Goal: Task Accomplishment & Management: Manage account settings

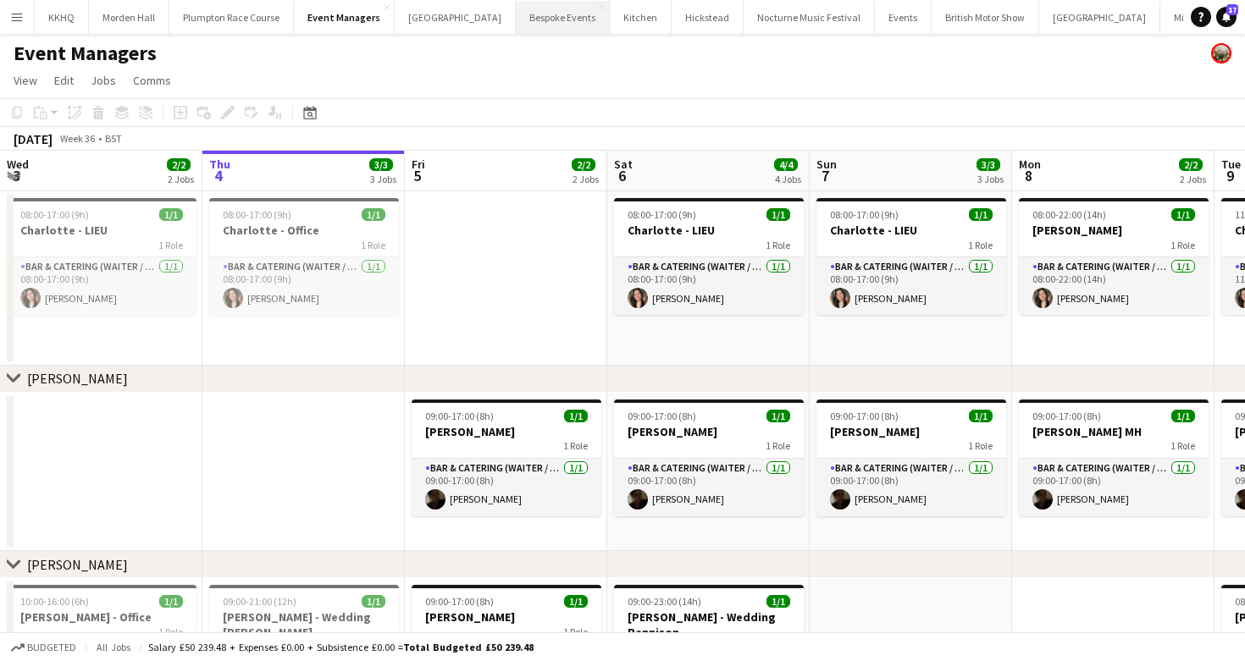
scroll to position [0, 70]
click at [1185, 14] on button "LIMEKILN Close" at bounding box center [1219, 17] width 69 height 33
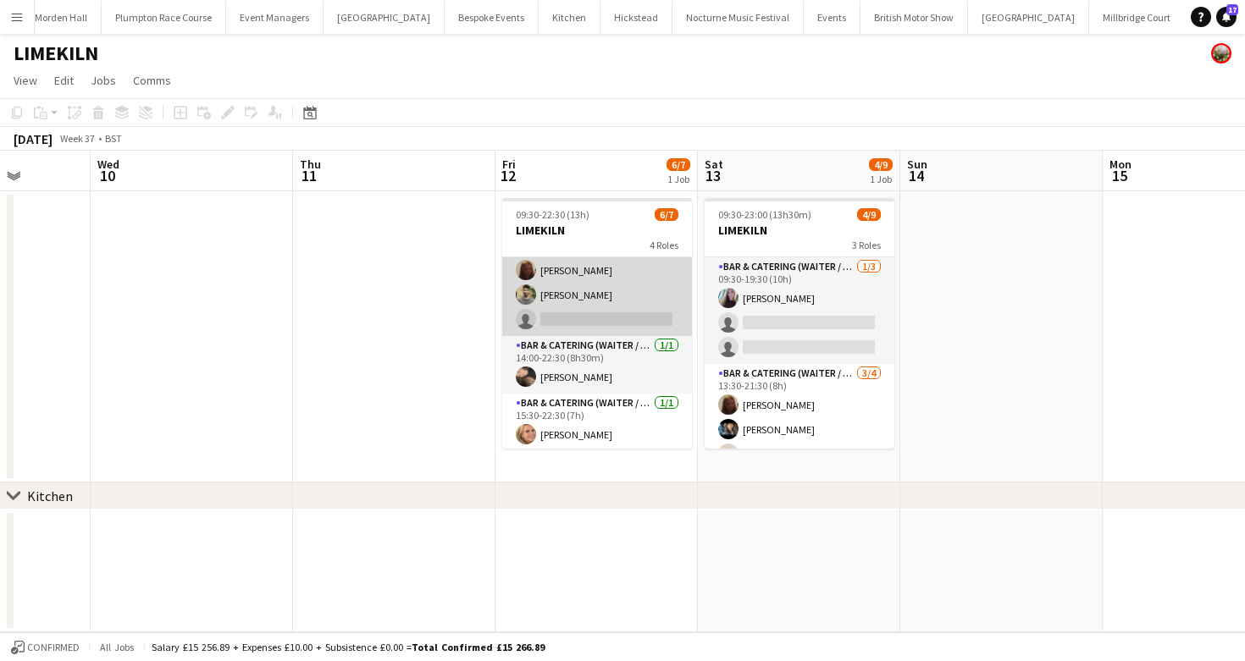
scroll to position [113, 0]
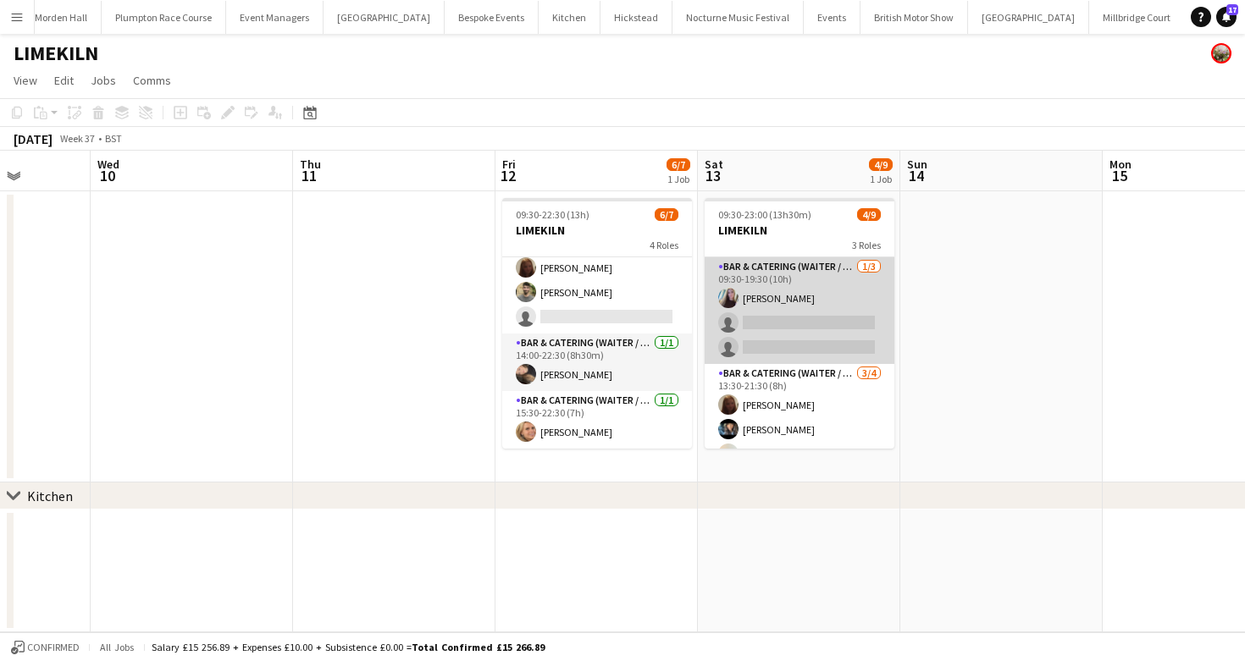
click at [756, 329] on app-card-role "Bar & Catering (Waiter / waitress) [DATE] 09:30-19:30 (10h) [PERSON_NAME] singl…" at bounding box center [799, 310] width 190 height 107
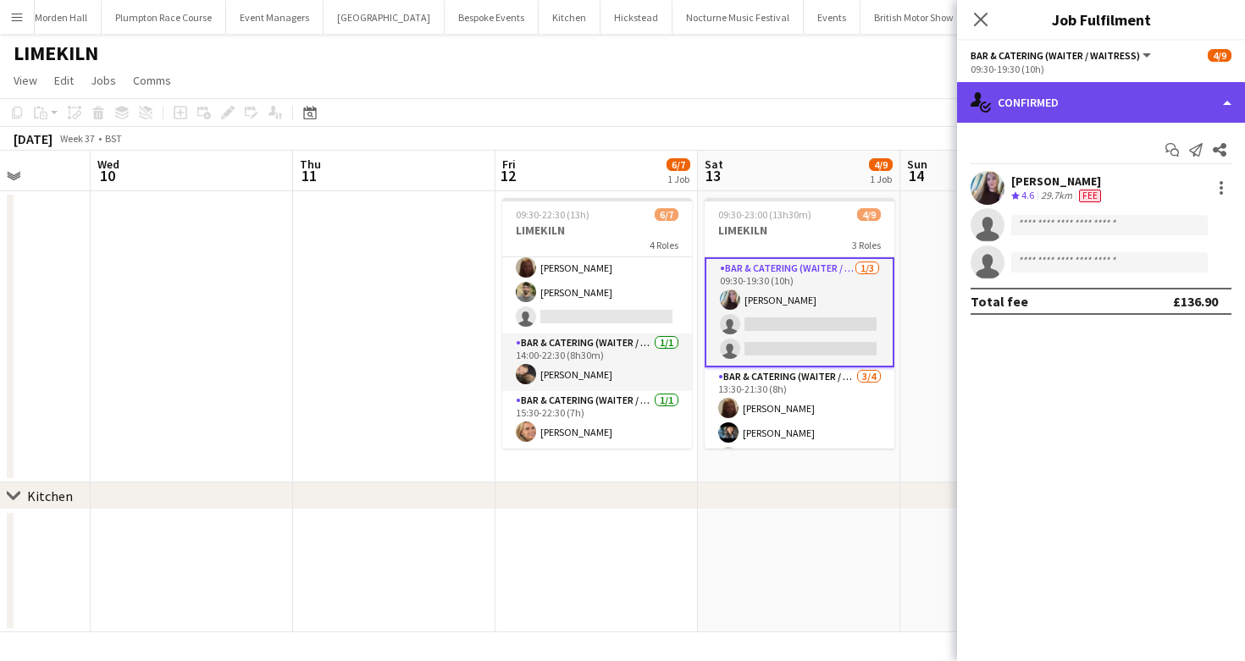
click at [1047, 108] on div "single-neutral-actions-check-2 Confirmed" at bounding box center [1101, 102] width 288 height 41
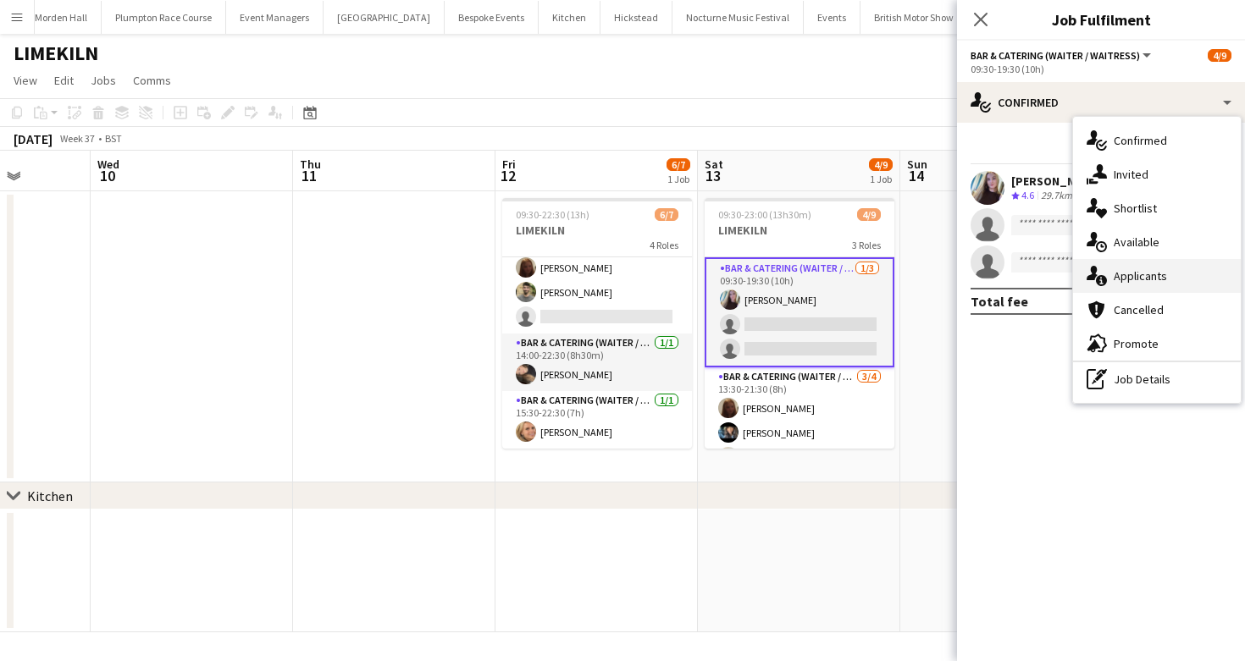
click at [1140, 275] on span "Applicants" at bounding box center [1139, 275] width 53 height 15
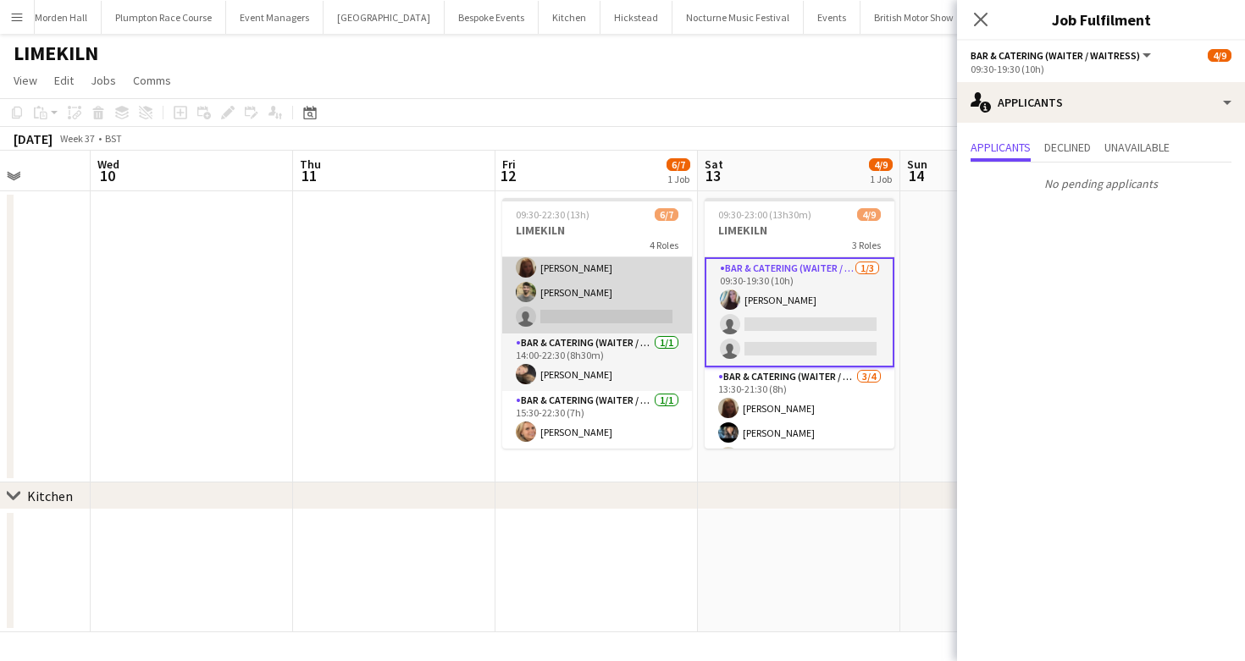
click at [579, 297] on app-card-role "Bar & Catering (Waiter / waitress) 2I 2A [DATE] 14:00-21:30 (7h30m) Maddie Lead…" at bounding box center [597, 280] width 190 height 107
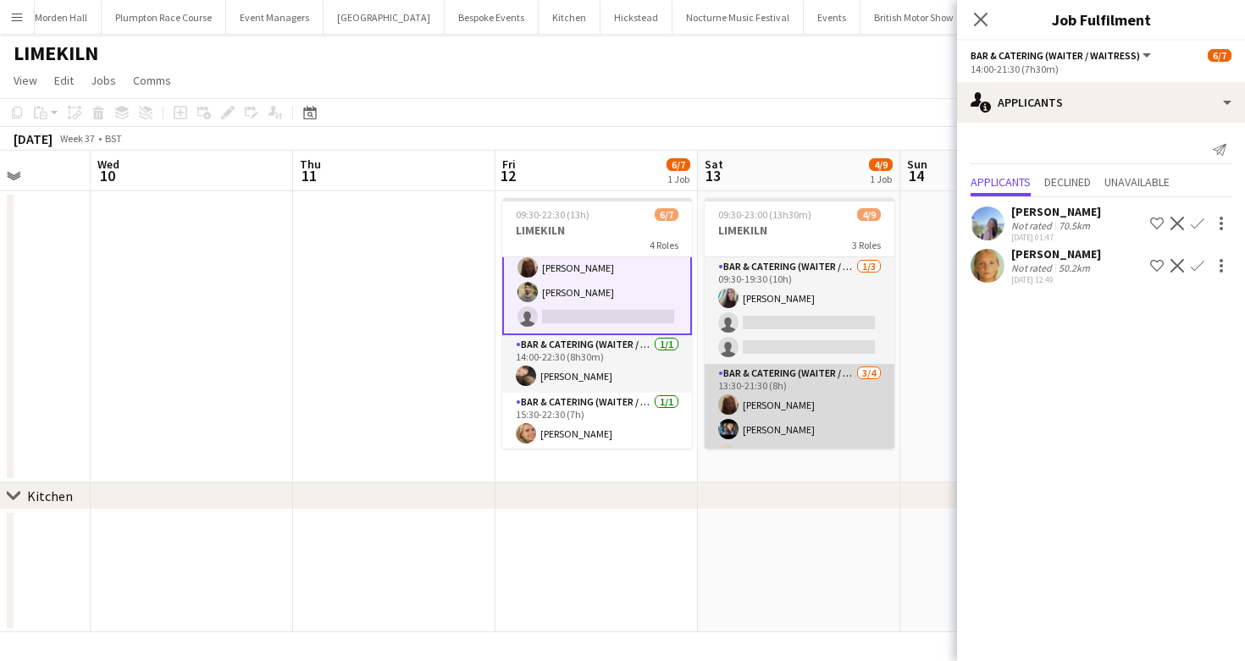
scroll to position [37, 0]
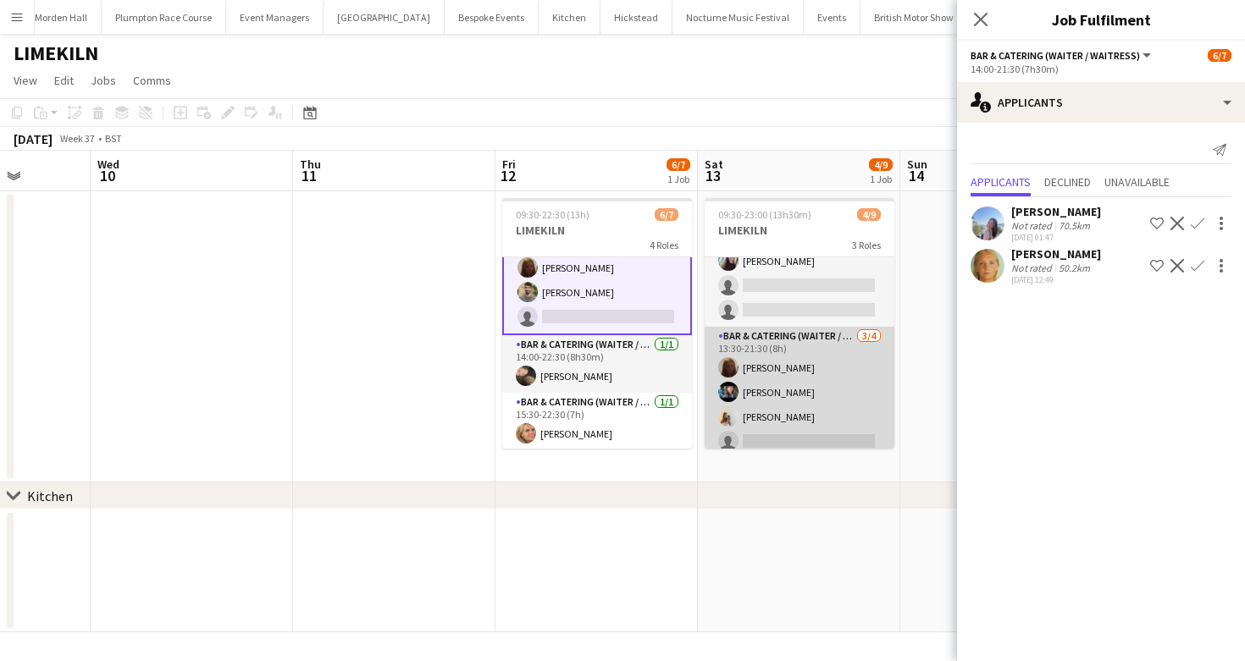
click at [787, 372] on app-card-role "Bar & Catering (Waiter / waitress) [DATE] 13:30-21:30 (8h) Maddie Leader [PERSO…" at bounding box center [799, 392] width 190 height 131
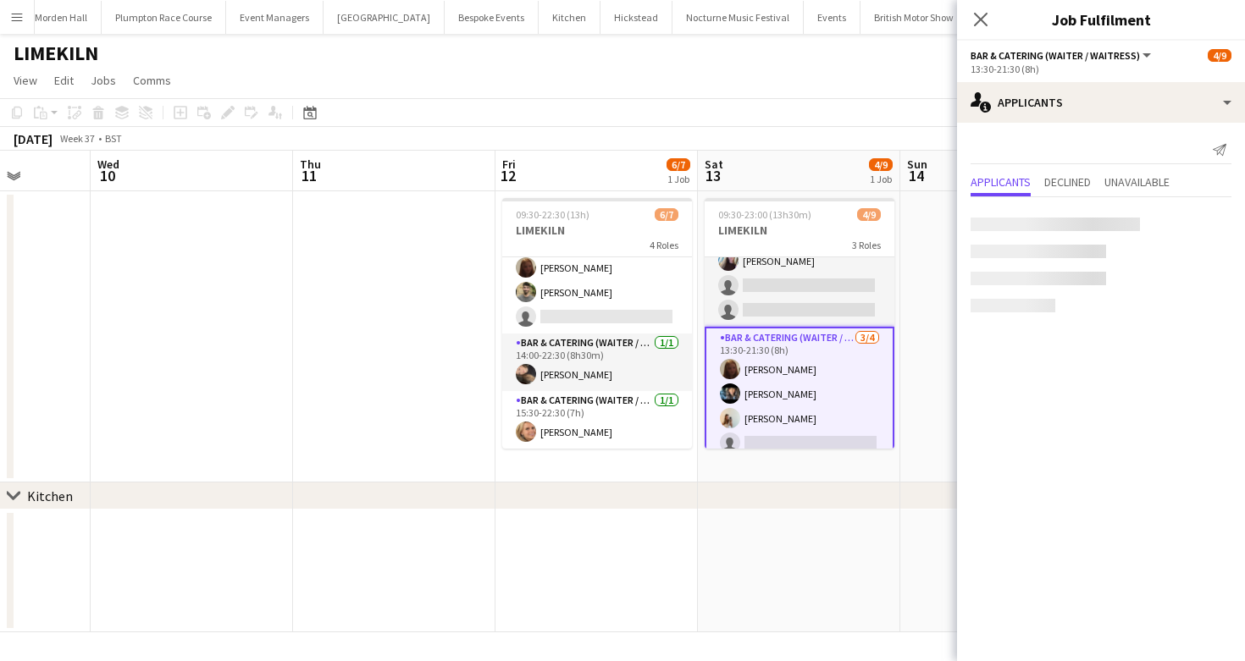
scroll to position [113, 0]
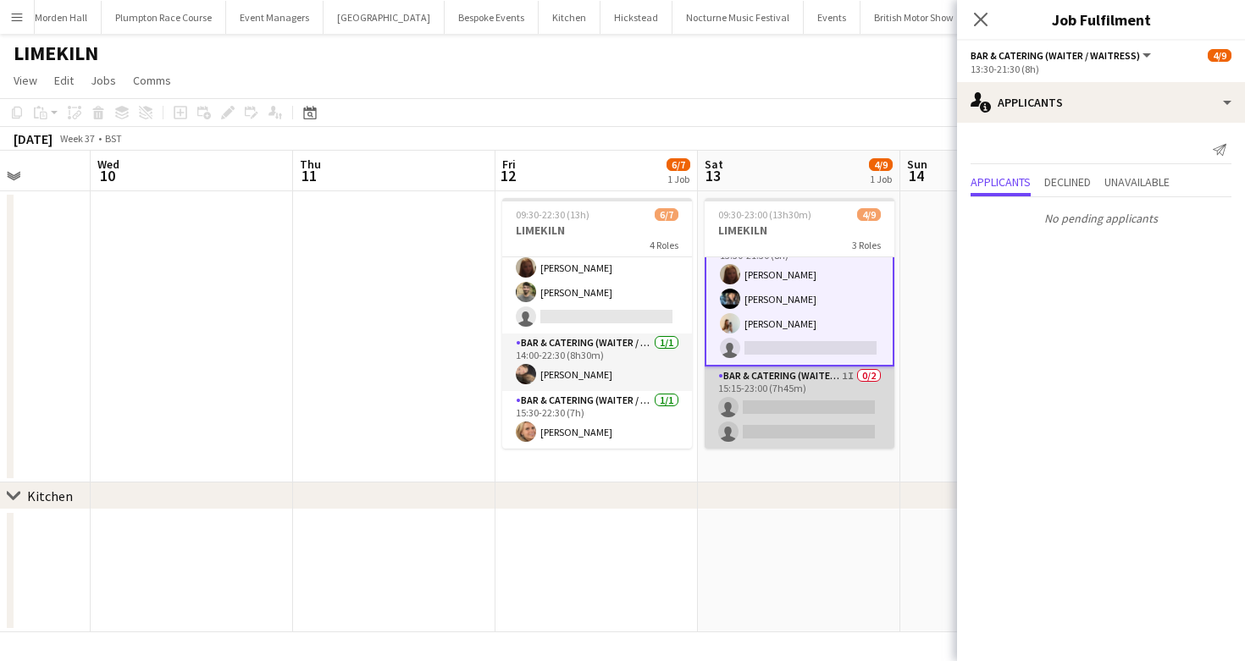
click at [794, 411] on app-card-role "Bar & Catering (Waiter / waitress) 1I 0/2 15:15-23:00 (7h45m) single-neutral-ac…" at bounding box center [799, 408] width 190 height 82
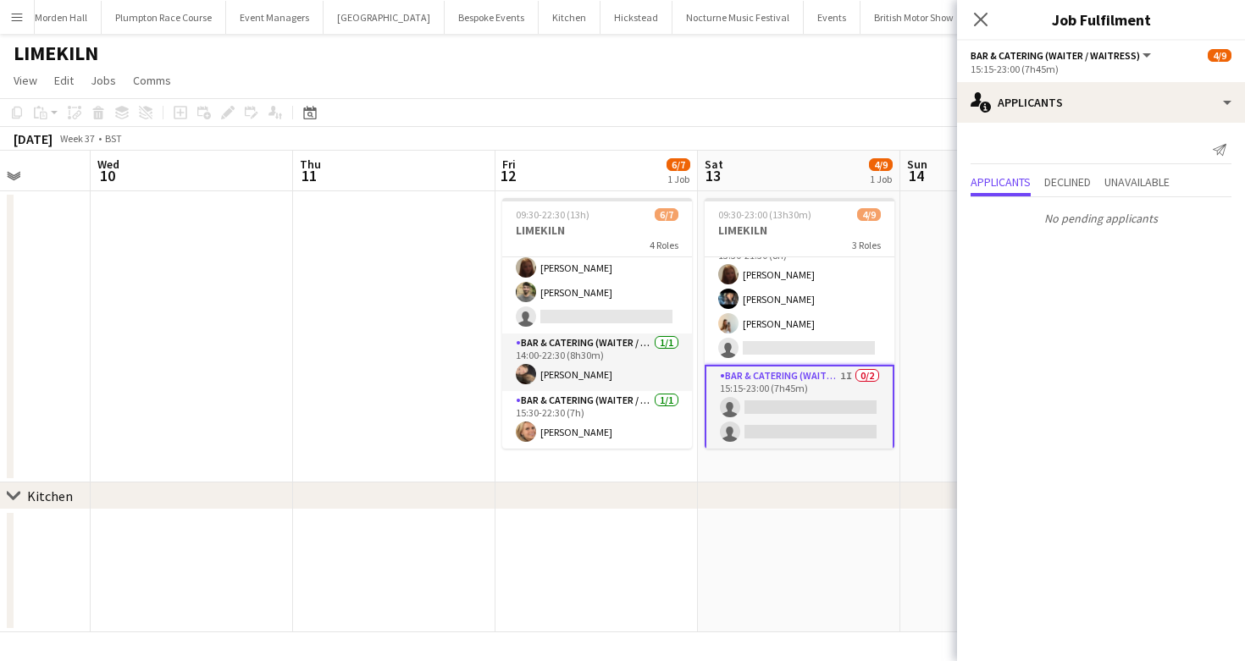
scroll to position [0, 0]
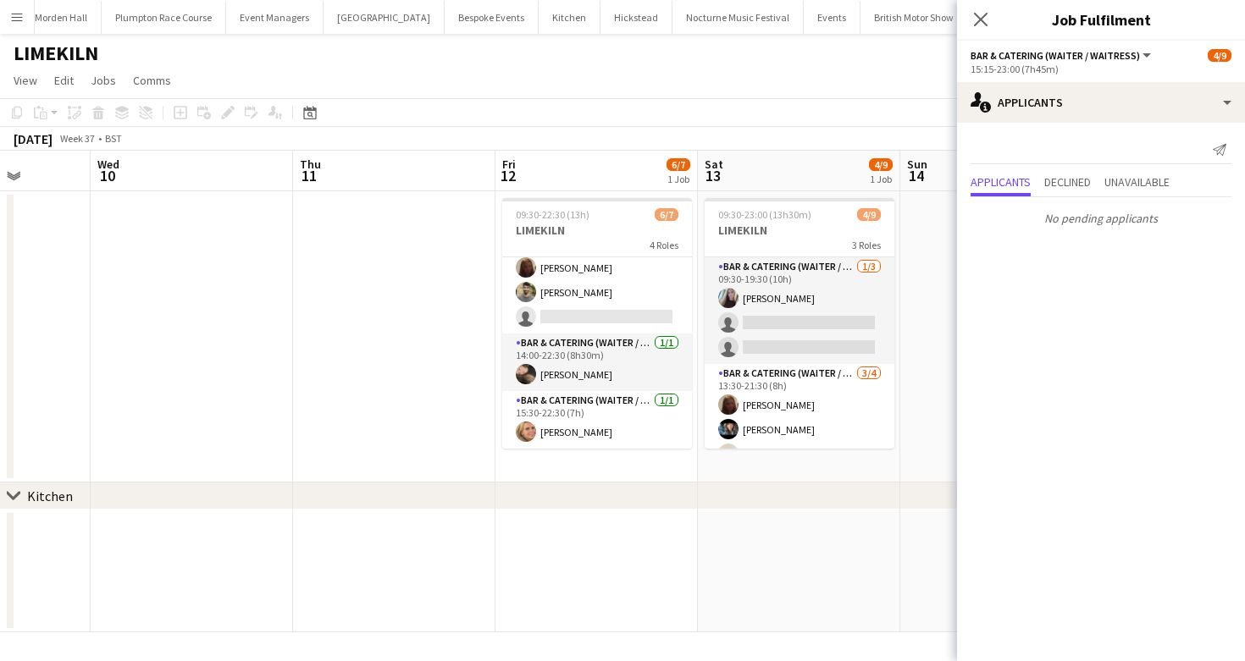
click at [781, 109] on app-toolbar "Copy Paste Paste Command V Paste with crew Command Shift V Paste linked Job [GE…" at bounding box center [622, 112] width 1245 height 29
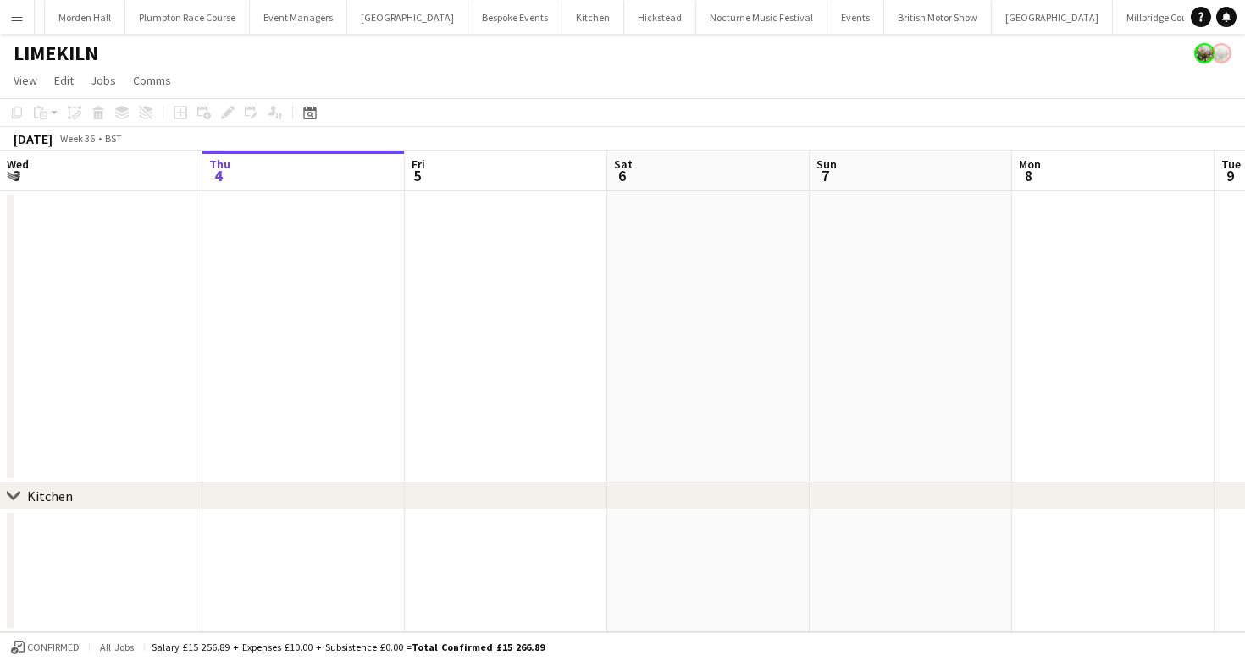
scroll to position [0, 49]
click at [1107, 25] on button "Millbridge Court Close" at bounding box center [1155, 17] width 96 height 33
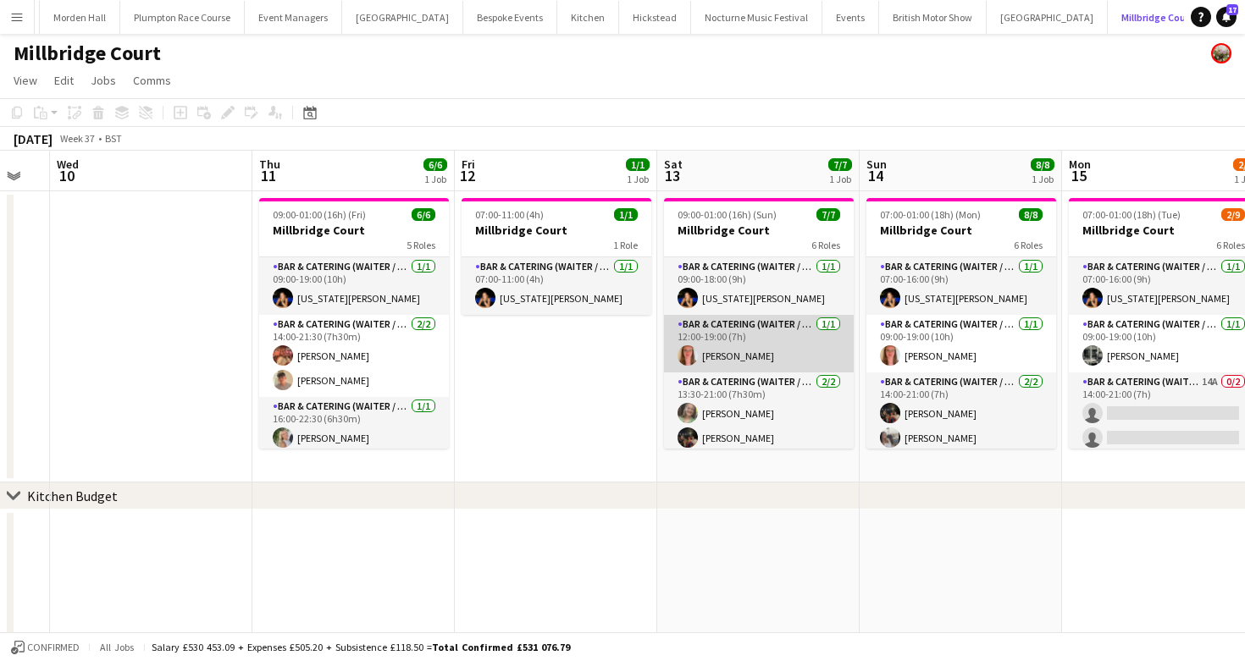
scroll to position [76, 0]
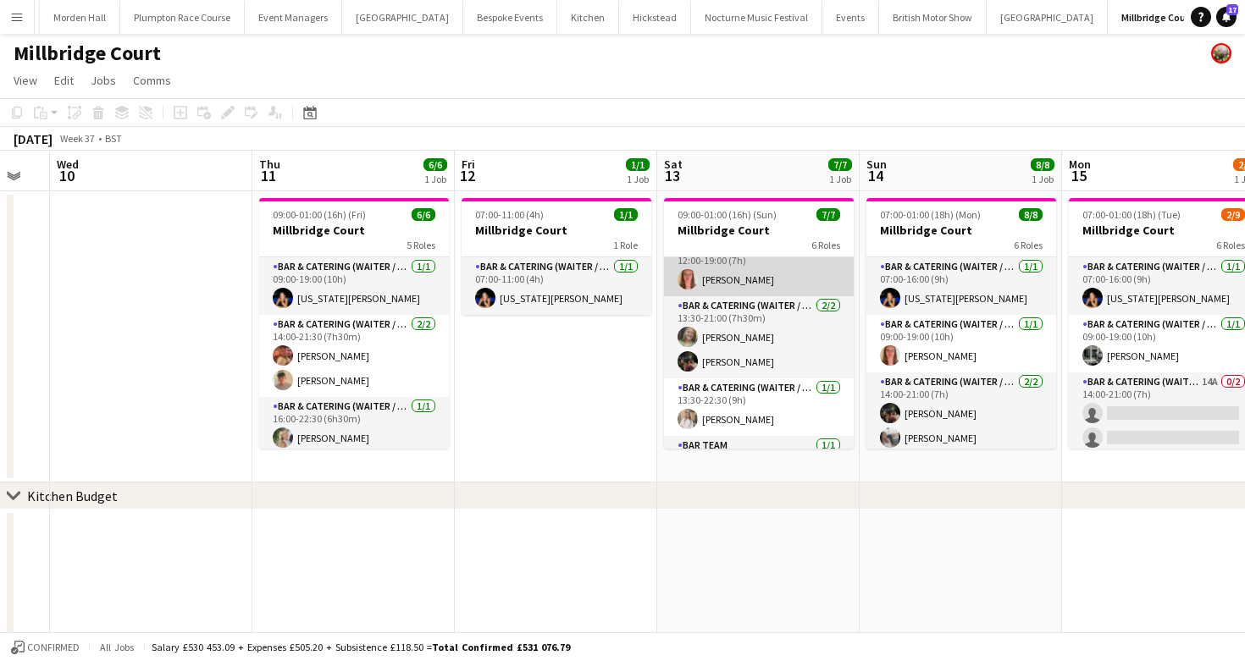
click at [760, 328] on app-card-role "Bar & Catering (Waiter / waitress) 2/2 13:30-21:00 (7h30m) Mari de Snoo Zachary…" at bounding box center [759, 337] width 190 height 82
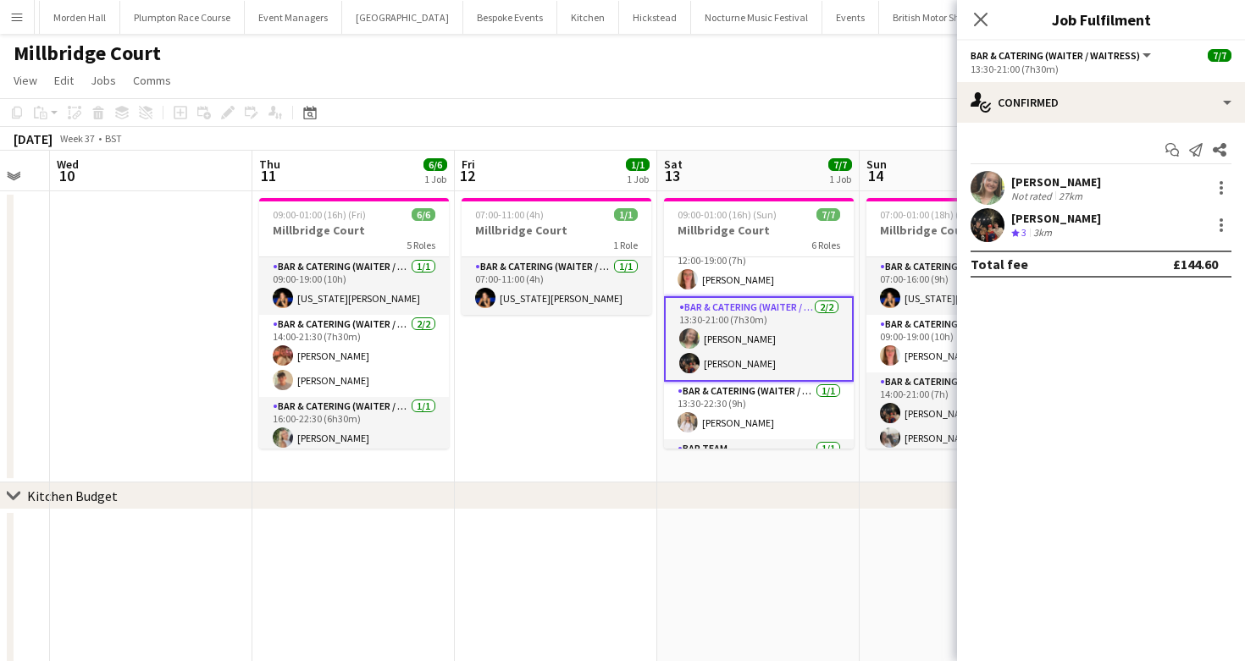
click at [1047, 124] on div "Start chat Send notification Share Mari de Snoo Not rated 27km Zachary Hanmer C…" at bounding box center [1101, 207] width 288 height 168
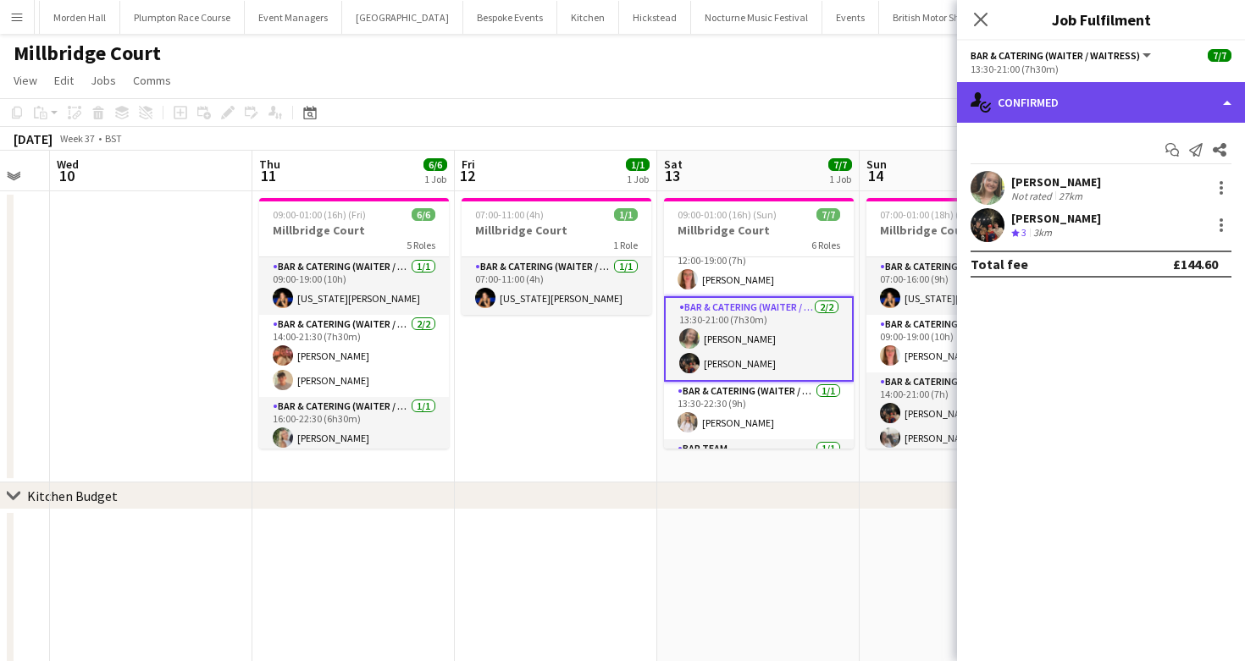
click at [1055, 105] on div "single-neutral-actions-check-2 Confirmed" at bounding box center [1101, 102] width 288 height 41
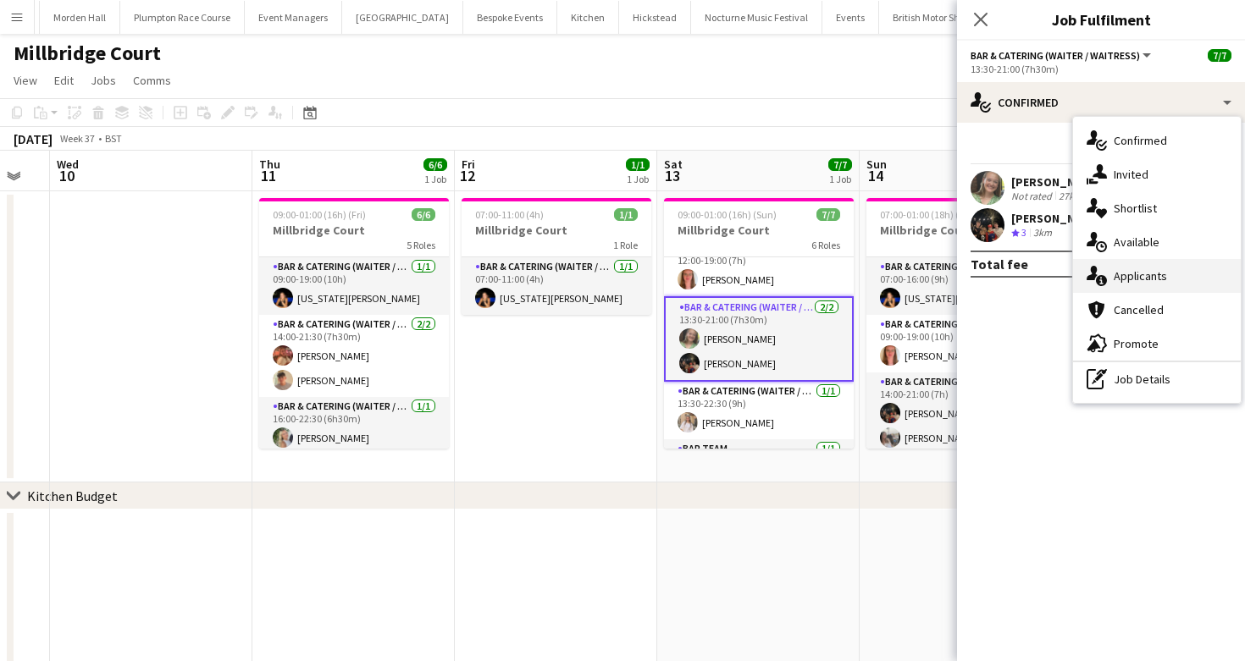
click at [1146, 269] on span "Applicants" at bounding box center [1139, 275] width 53 height 15
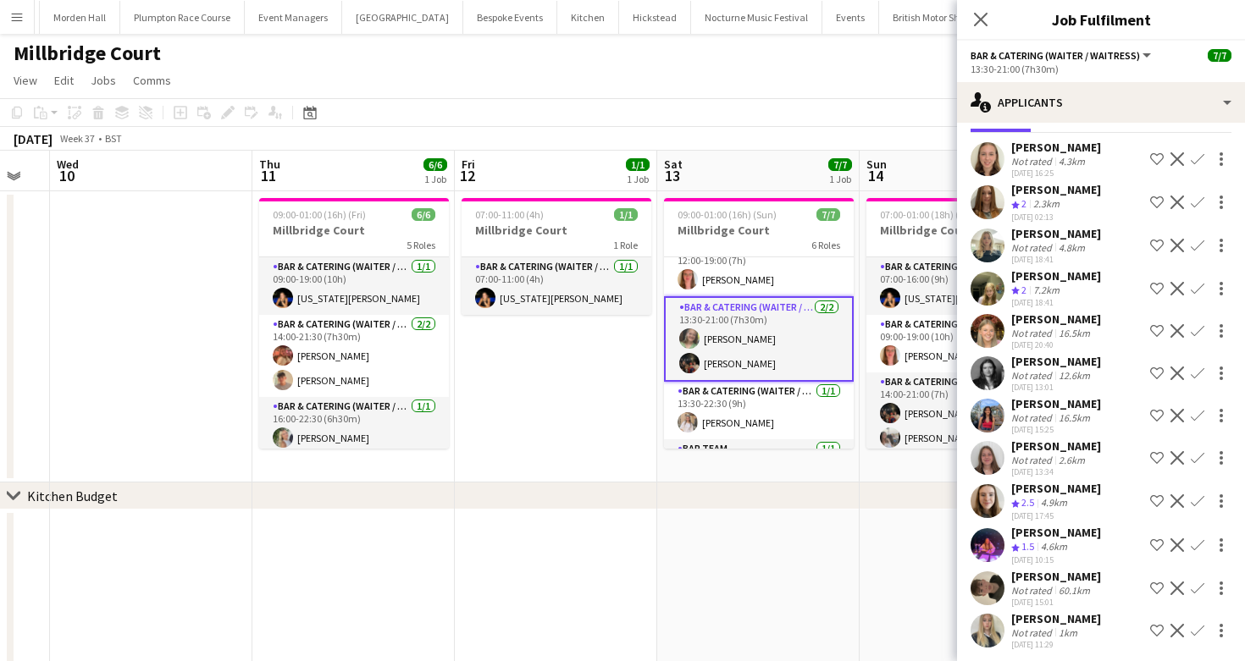
scroll to position [68, 0]
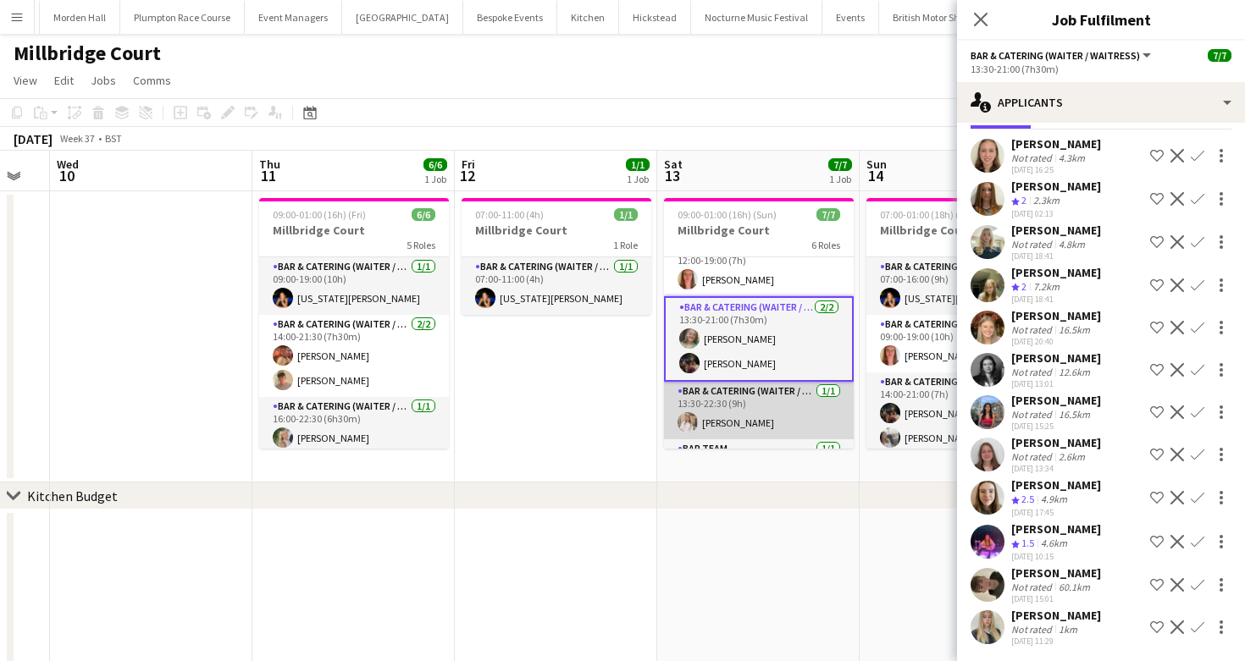
click at [716, 411] on app-card-role "Bar & Catering (Waiter / waitress) 1/1 13:30-22:30 (9h) Lucy Hogg" at bounding box center [759, 411] width 190 height 58
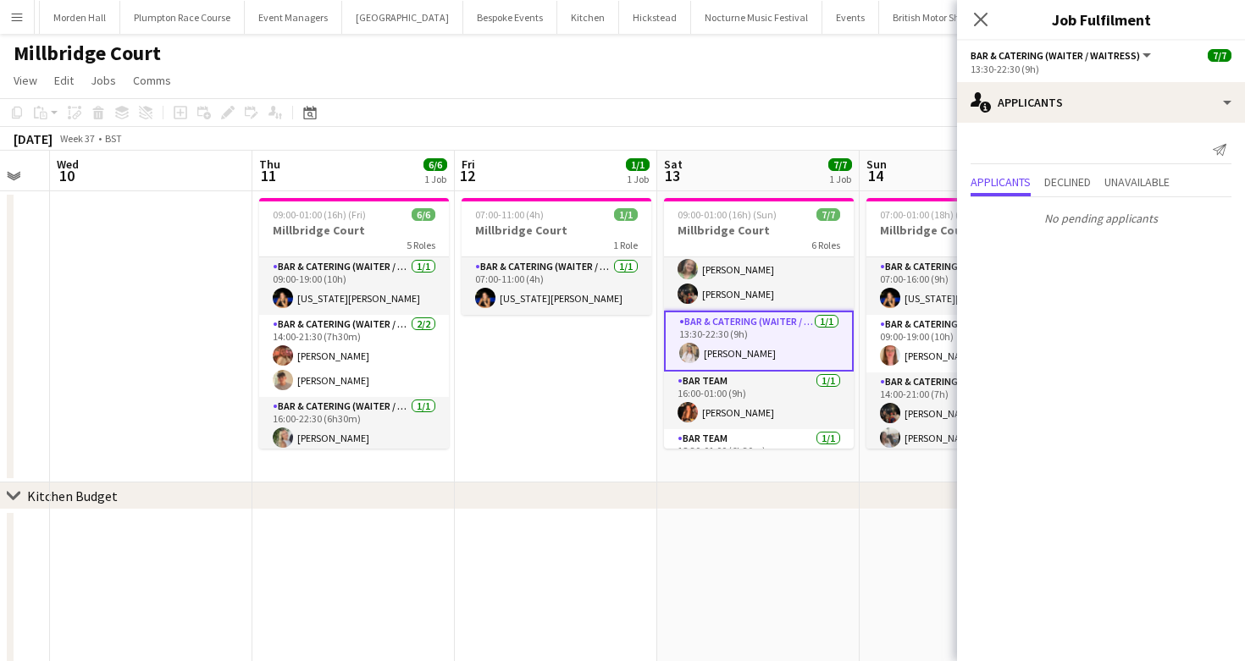
scroll to position [182, 0]
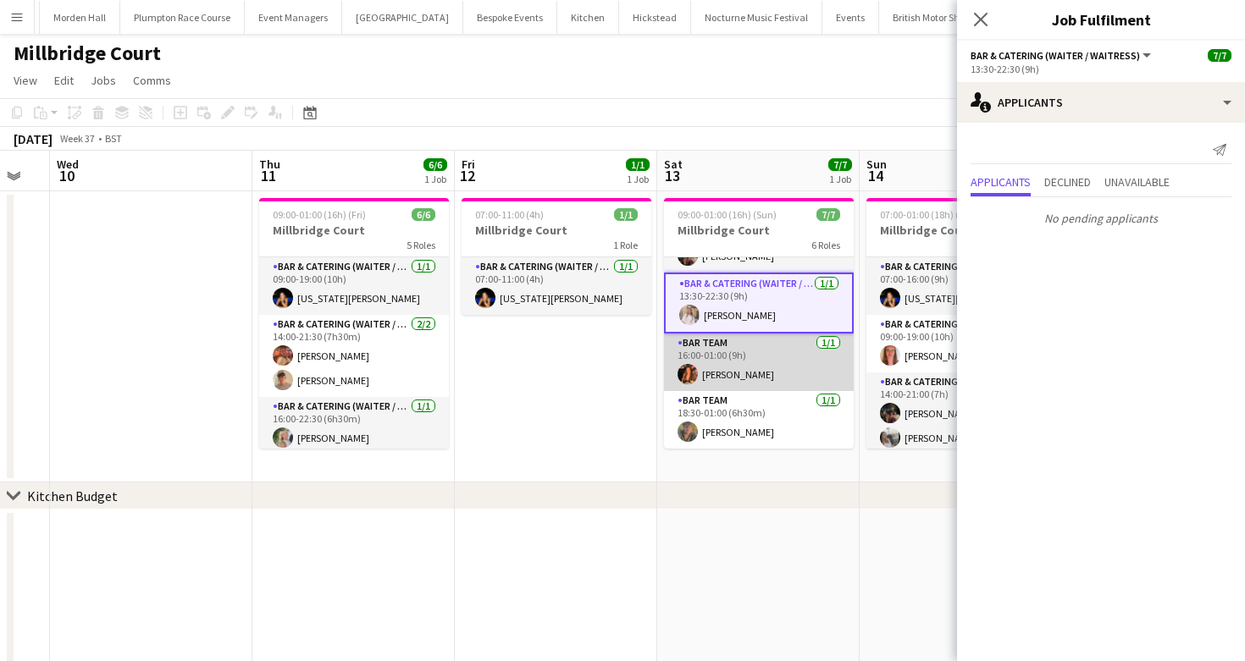
click at [737, 370] on app-card-role "Bar Team 1/1 16:00-01:00 (9h) Daniella Paul" at bounding box center [759, 363] width 190 height 58
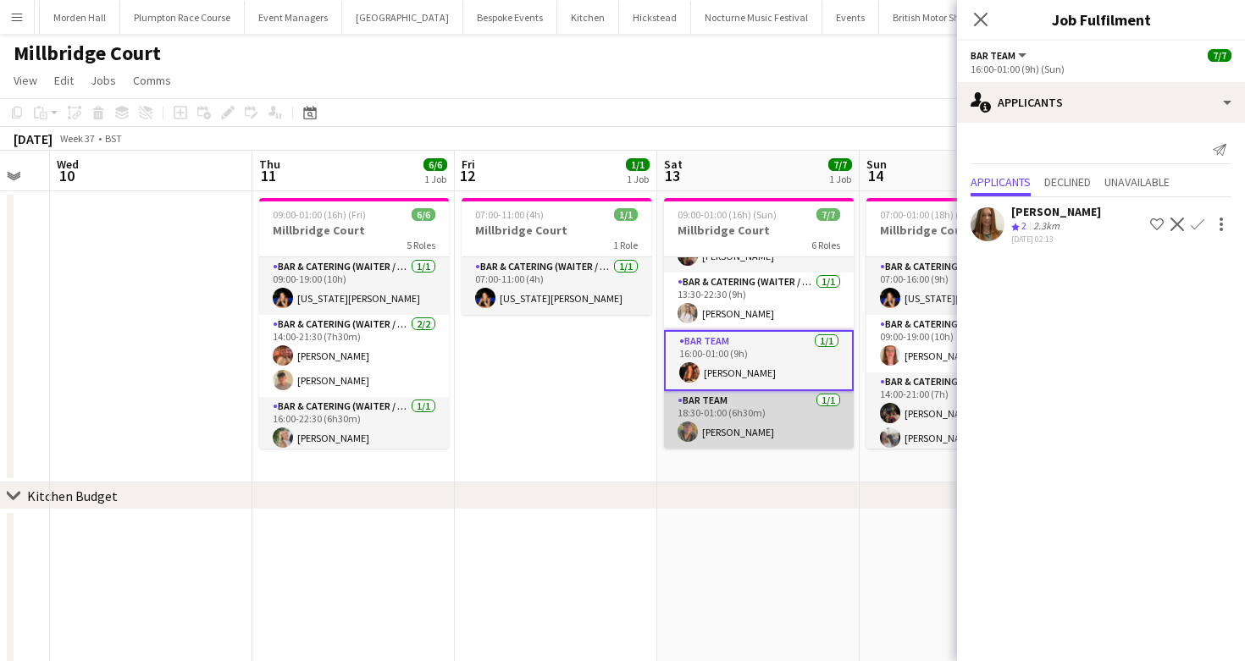
click at [751, 432] on app-card-role "Bar Team 1/1 18:30-01:00 (6h30m) sam hibberd" at bounding box center [759, 420] width 190 height 58
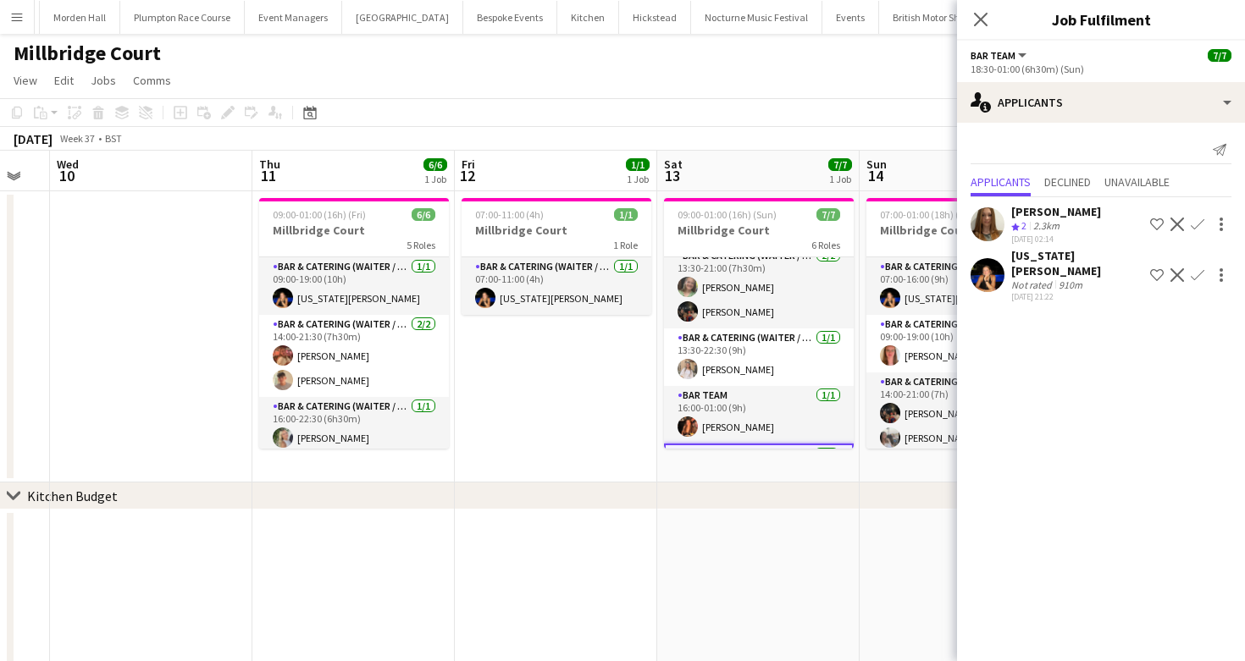
scroll to position [25, 0]
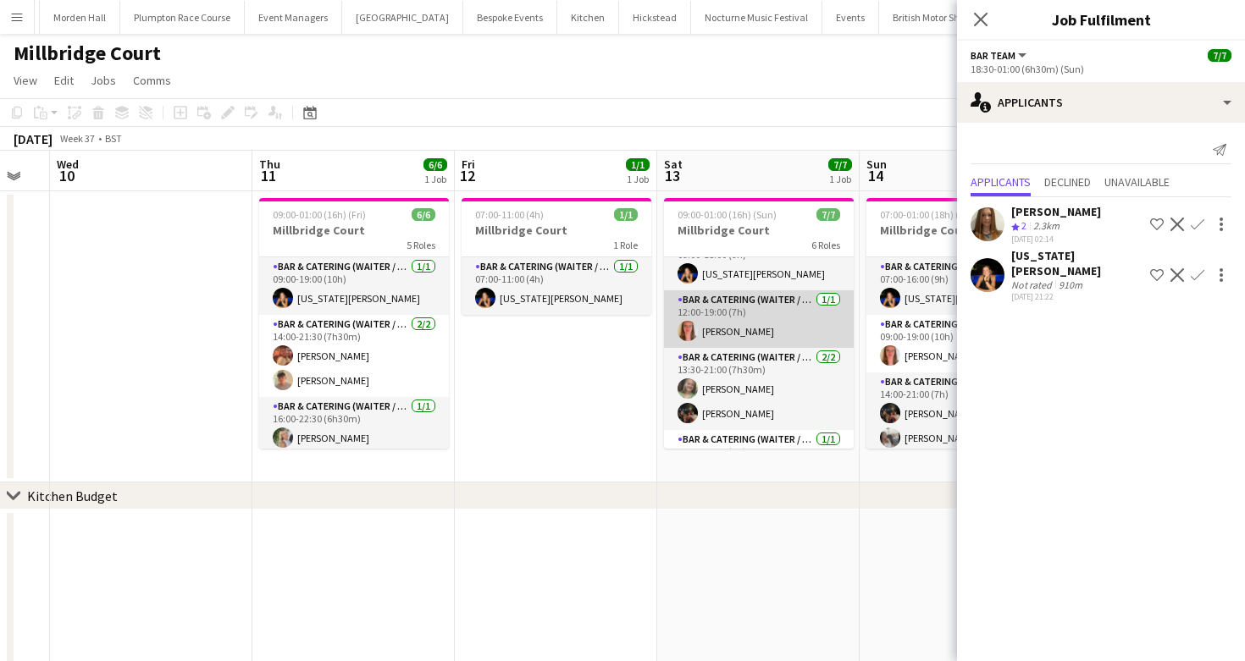
click at [738, 313] on app-card-role "Bar & Catering (Waiter / waitress) 1/1 12:00-19:00 (7h) Freya Hanmer" at bounding box center [759, 319] width 190 height 58
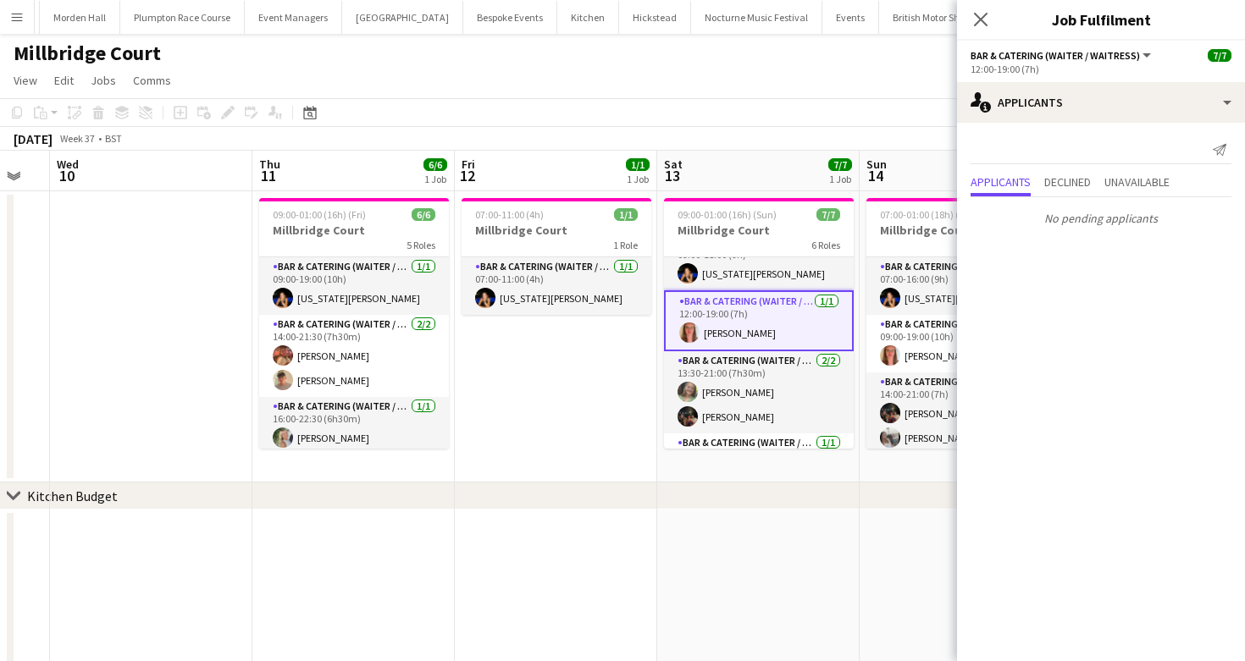
scroll to position [0, 0]
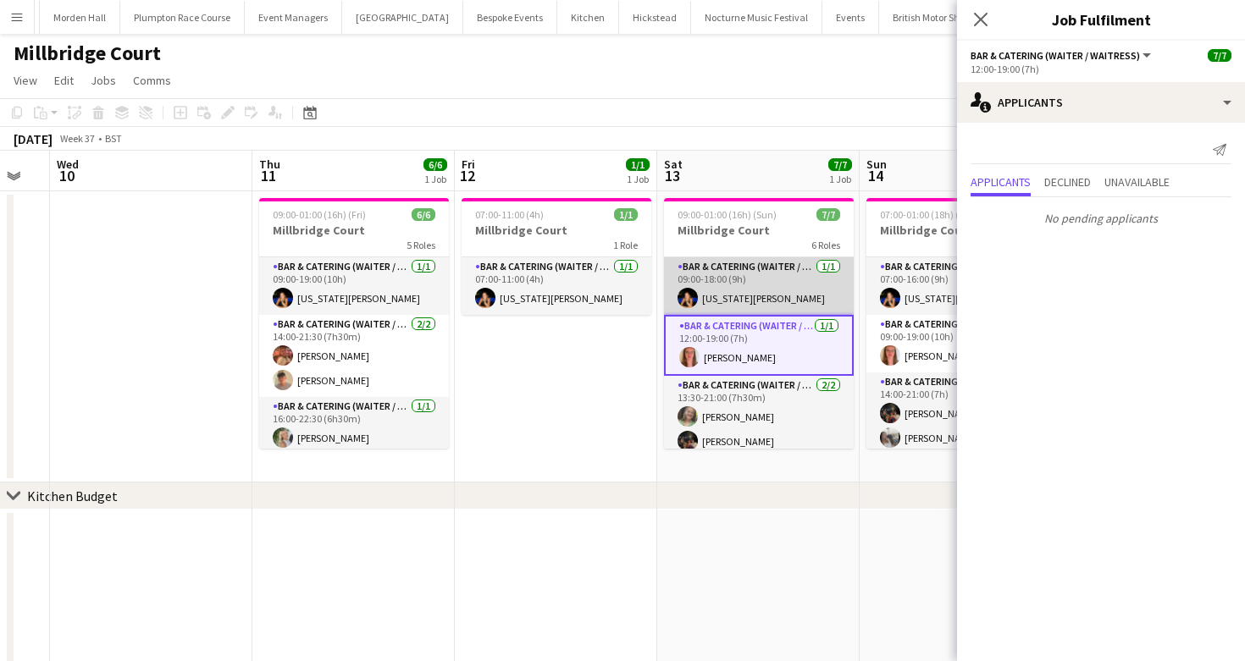
click at [717, 286] on app-card-role "Bar & Catering (Waiter / waitress) 1/1 09:00-18:00 (9h) Georgia Strode" at bounding box center [759, 286] width 190 height 58
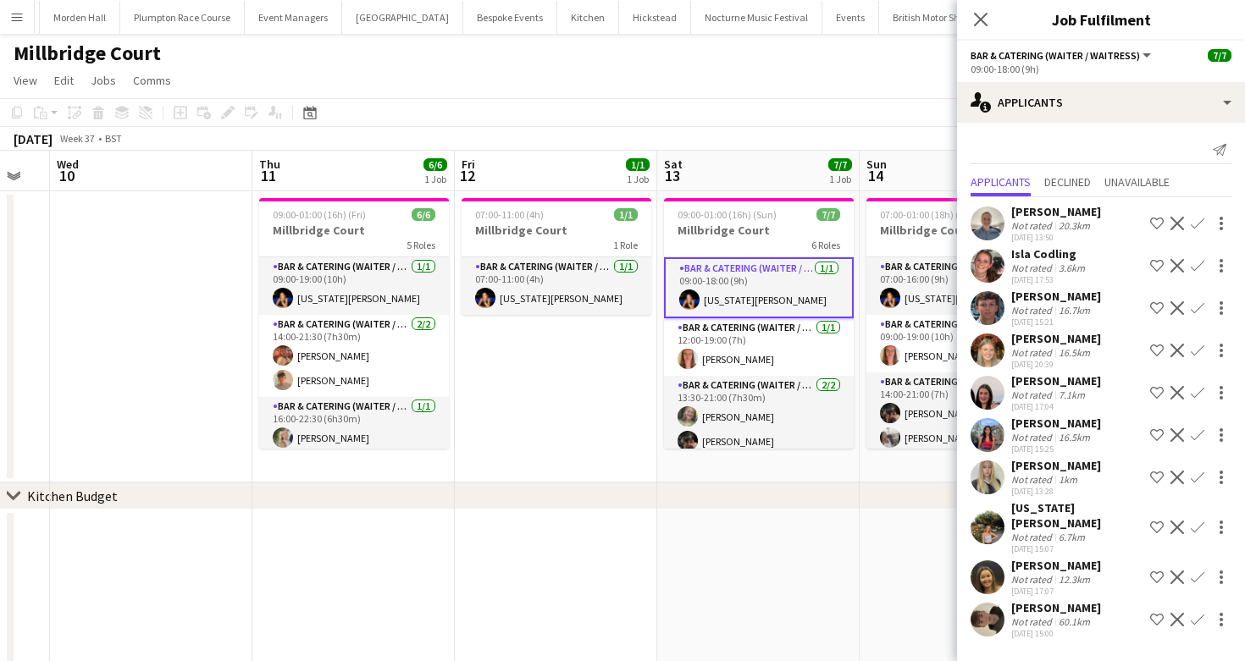
click at [1021, 312] on div "Not rated" at bounding box center [1033, 310] width 44 height 13
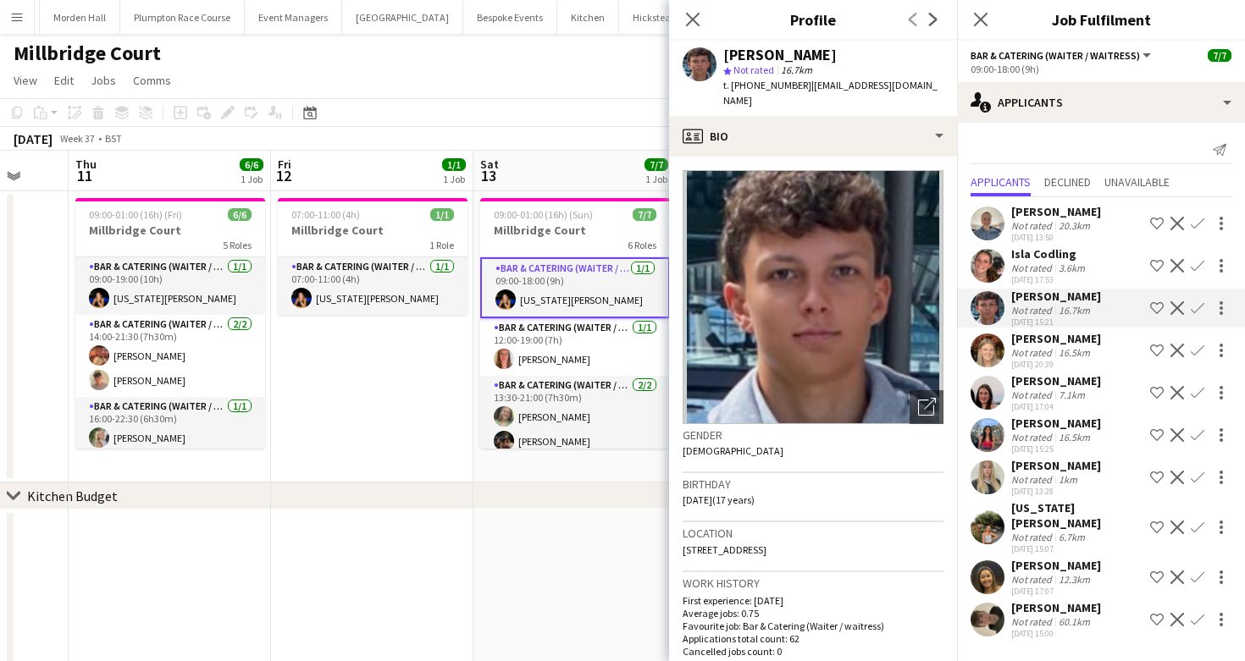
scroll to position [0, 749]
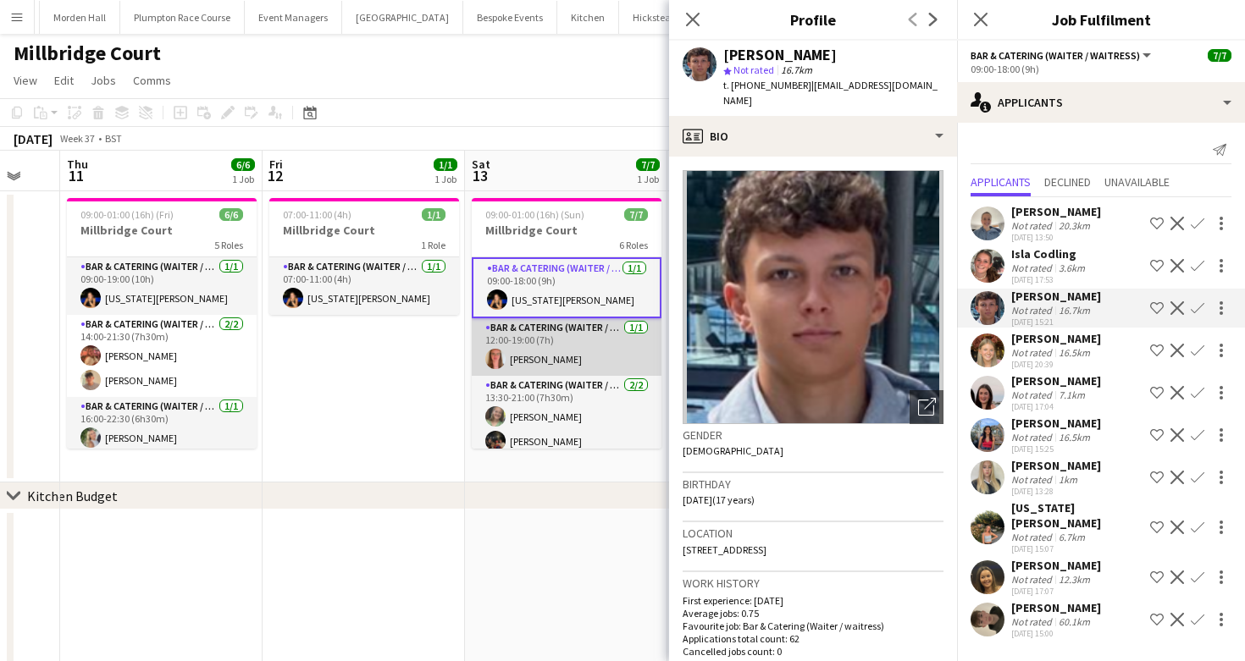
click at [542, 344] on app-card-role "Bar & Catering (Waiter / waitress) 1/1 12:00-19:00 (7h) Freya Hanmer" at bounding box center [567, 347] width 190 height 58
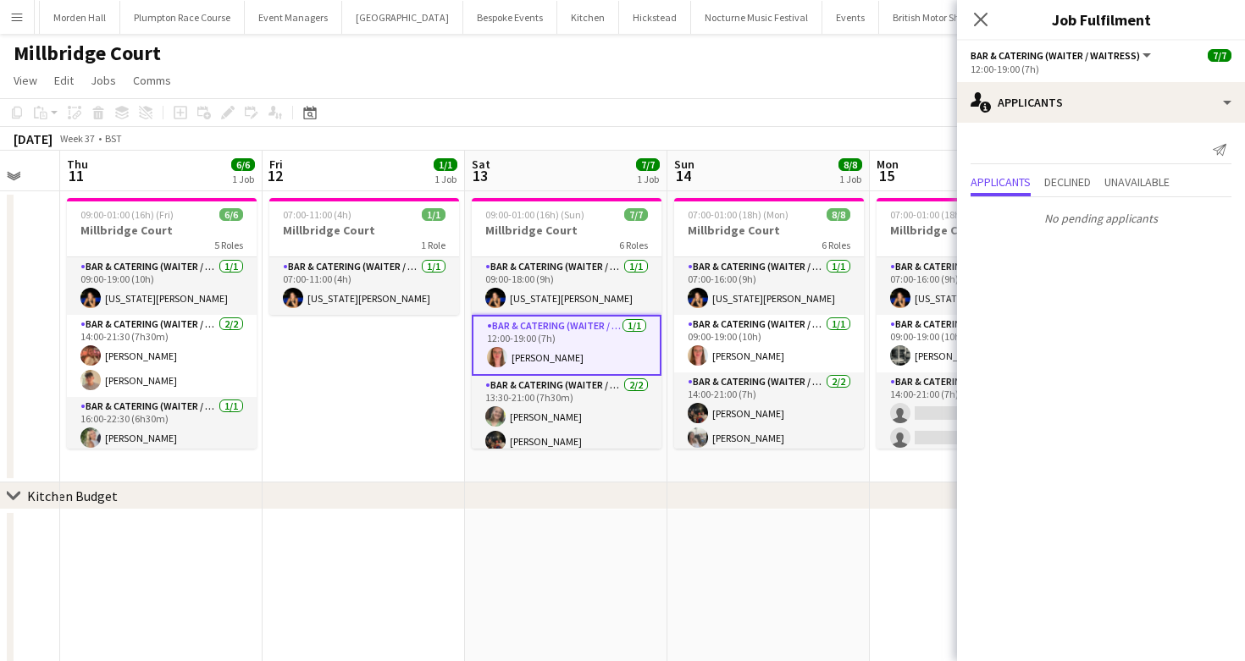
click at [547, 351] on app-card-role "Bar & Catering (Waiter / waitress) 1/1 12:00-19:00 (7h) Freya Hanmer" at bounding box center [567, 345] width 190 height 61
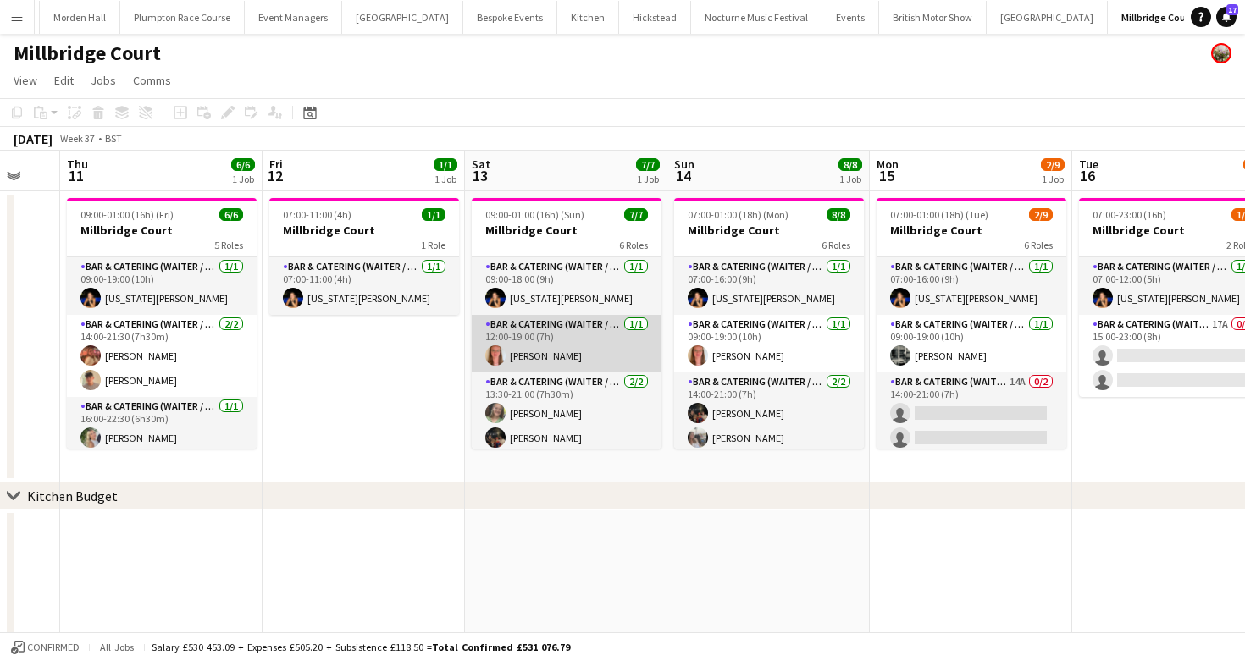
click at [547, 351] on app-card-role "Bar & Catering (Waiter / waitress) 1/1 12:00-19:00 (7h) Freya Hanmer" at bounding box center [567, 344] width 190 height 58
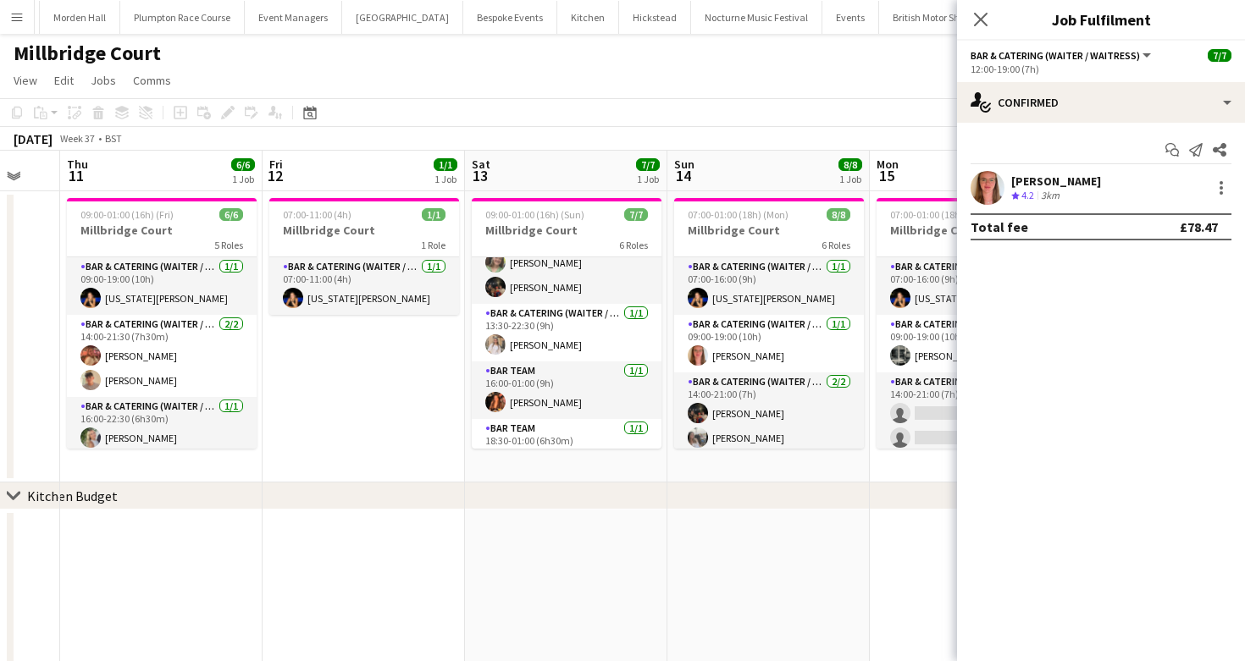
scroll to position [182, 0]
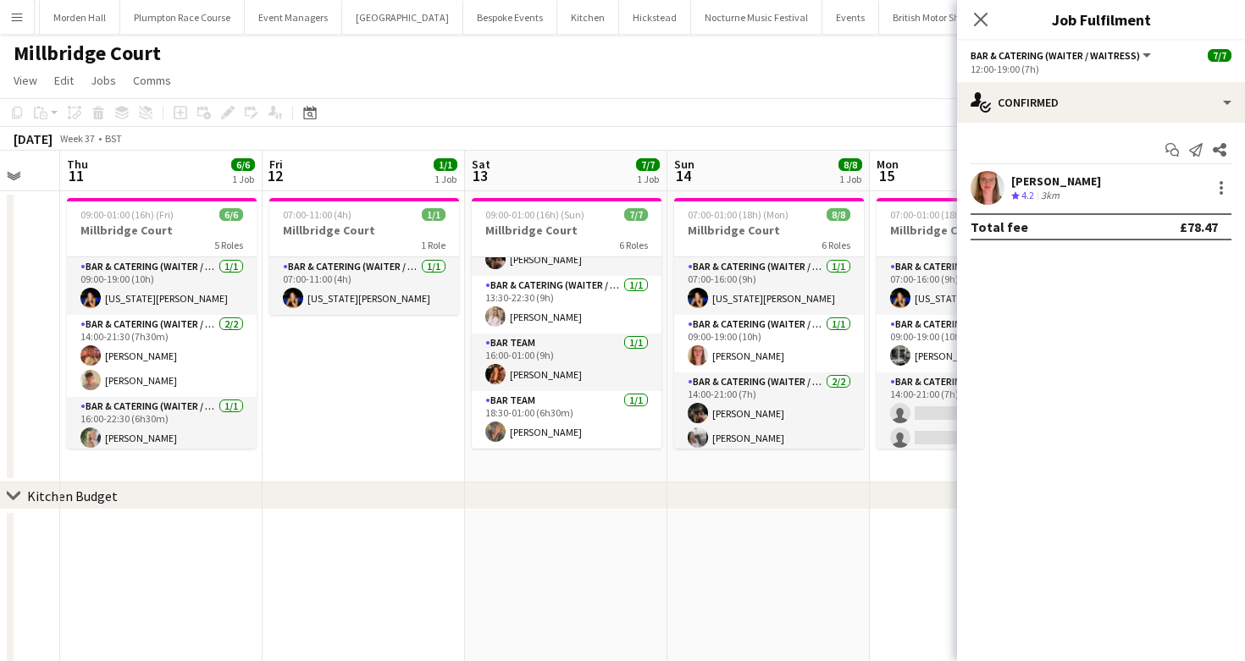
click at [605, 166] on app-board-header-date "Sat 13 7/7 1 Job" at bounding box center [566, 171] width 202 height 41
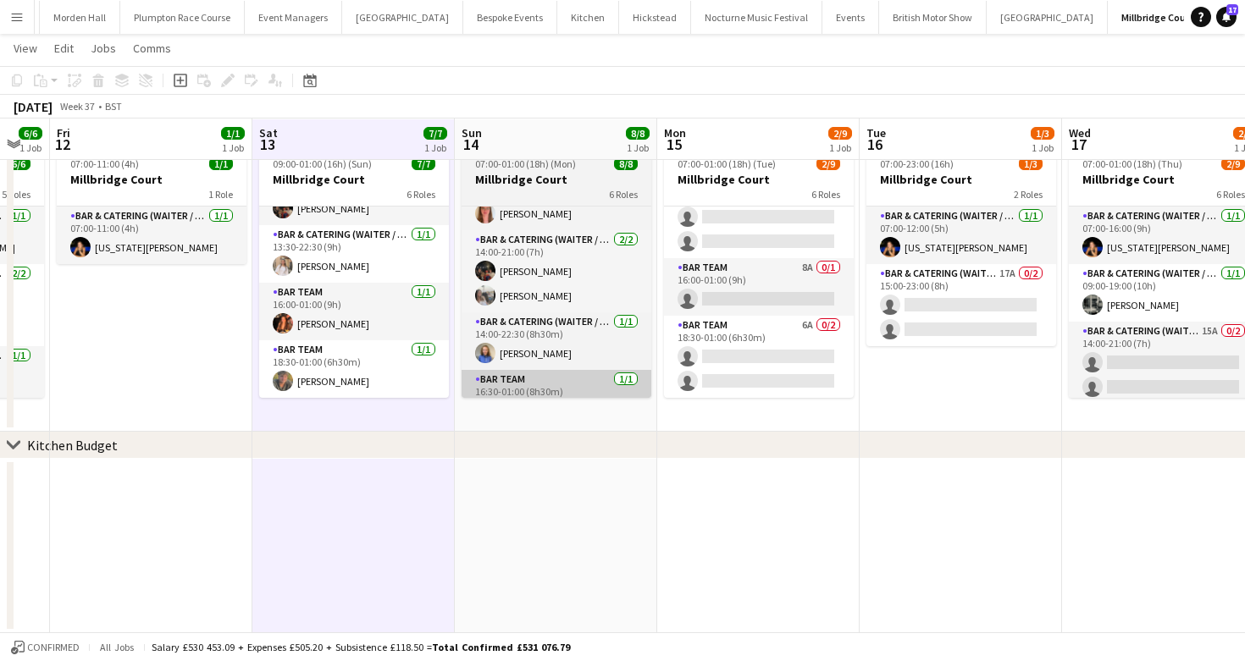
scroll to position [0, 487]
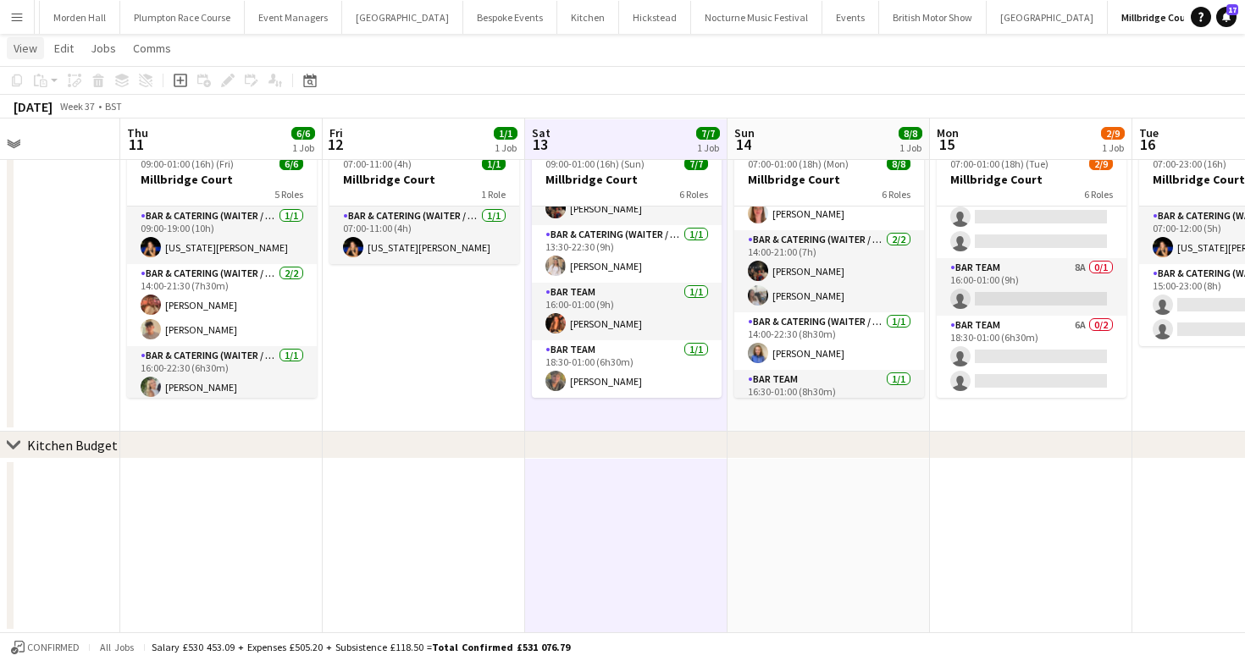
click at [28, 56] on link "View" at bounding box center [25, 48] width 37 height 22
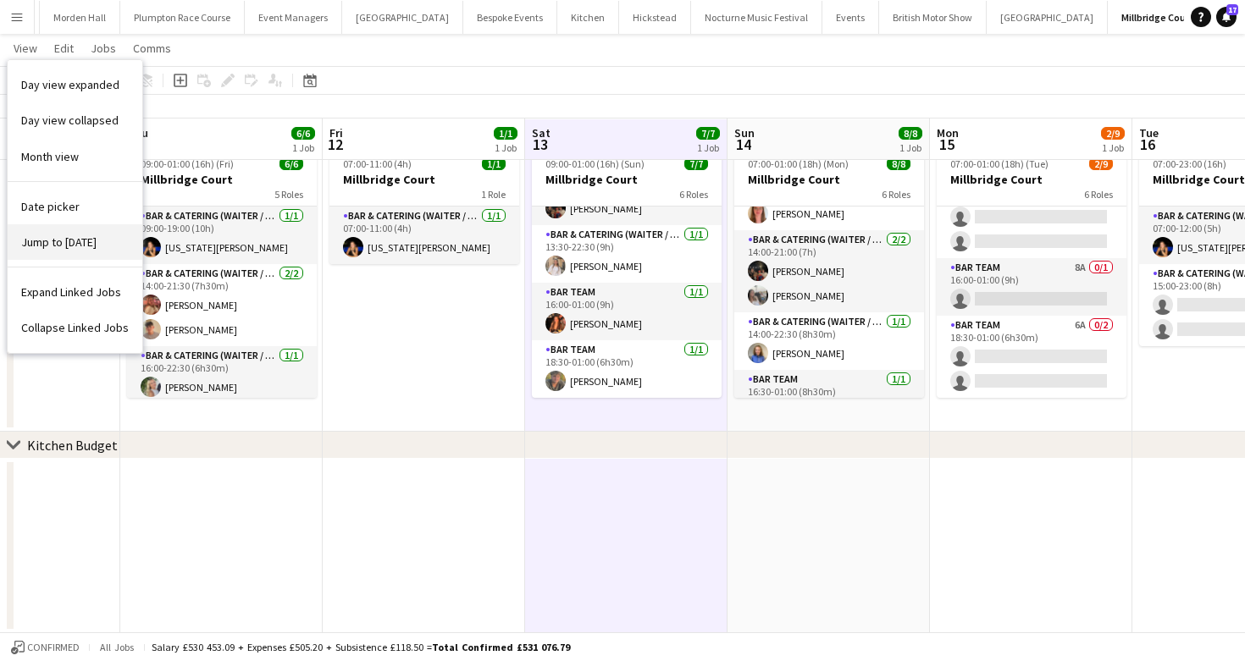
click at [71, 248] on span "Jump to [DATE]" at bounding box center [58, 242] width 75 height 15
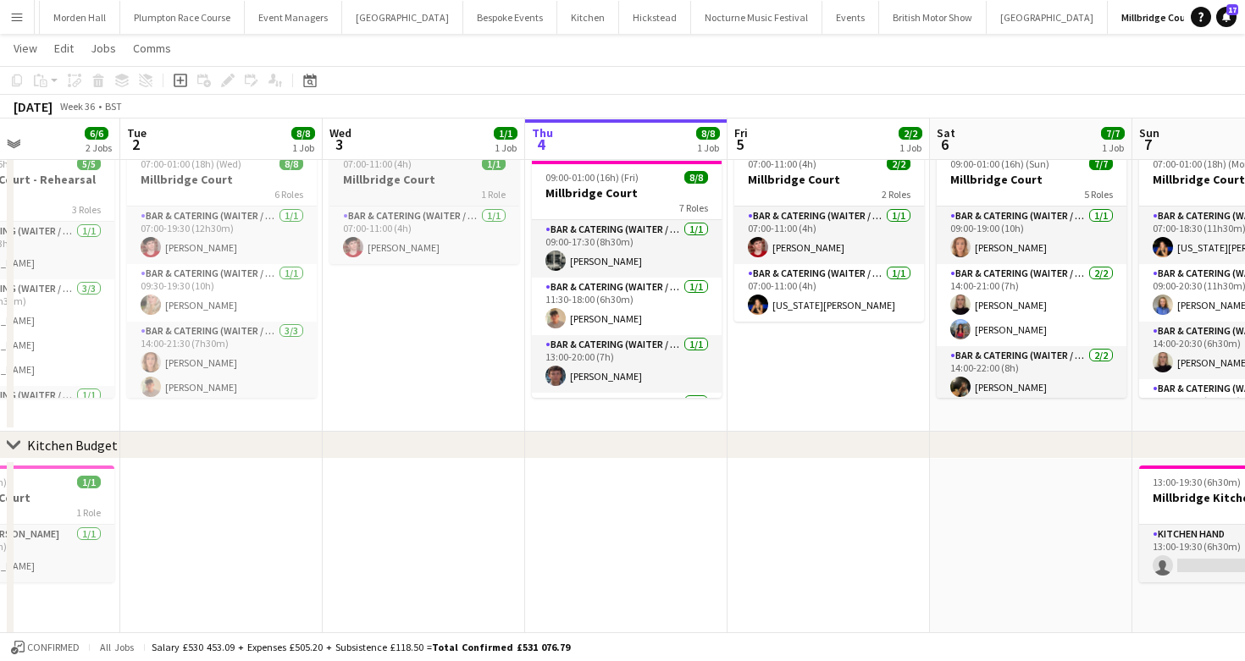
scroll to position [0, 583]
